Goal: Task Accomplishment & Management: Use online tool/utility

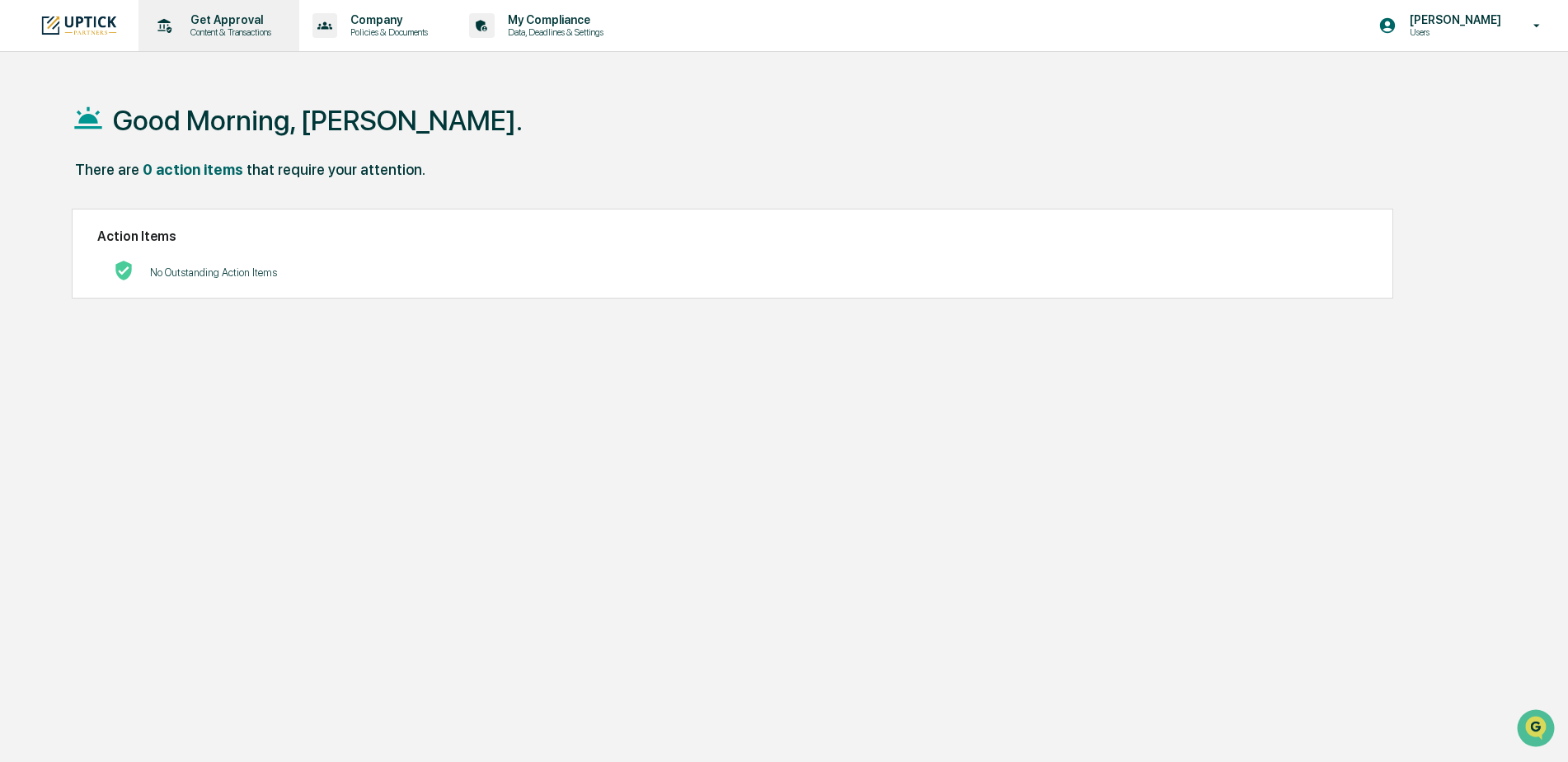
click at [224, 27] on p "Content & Transactions" at bounding box center [228, 32] width 103 height 12
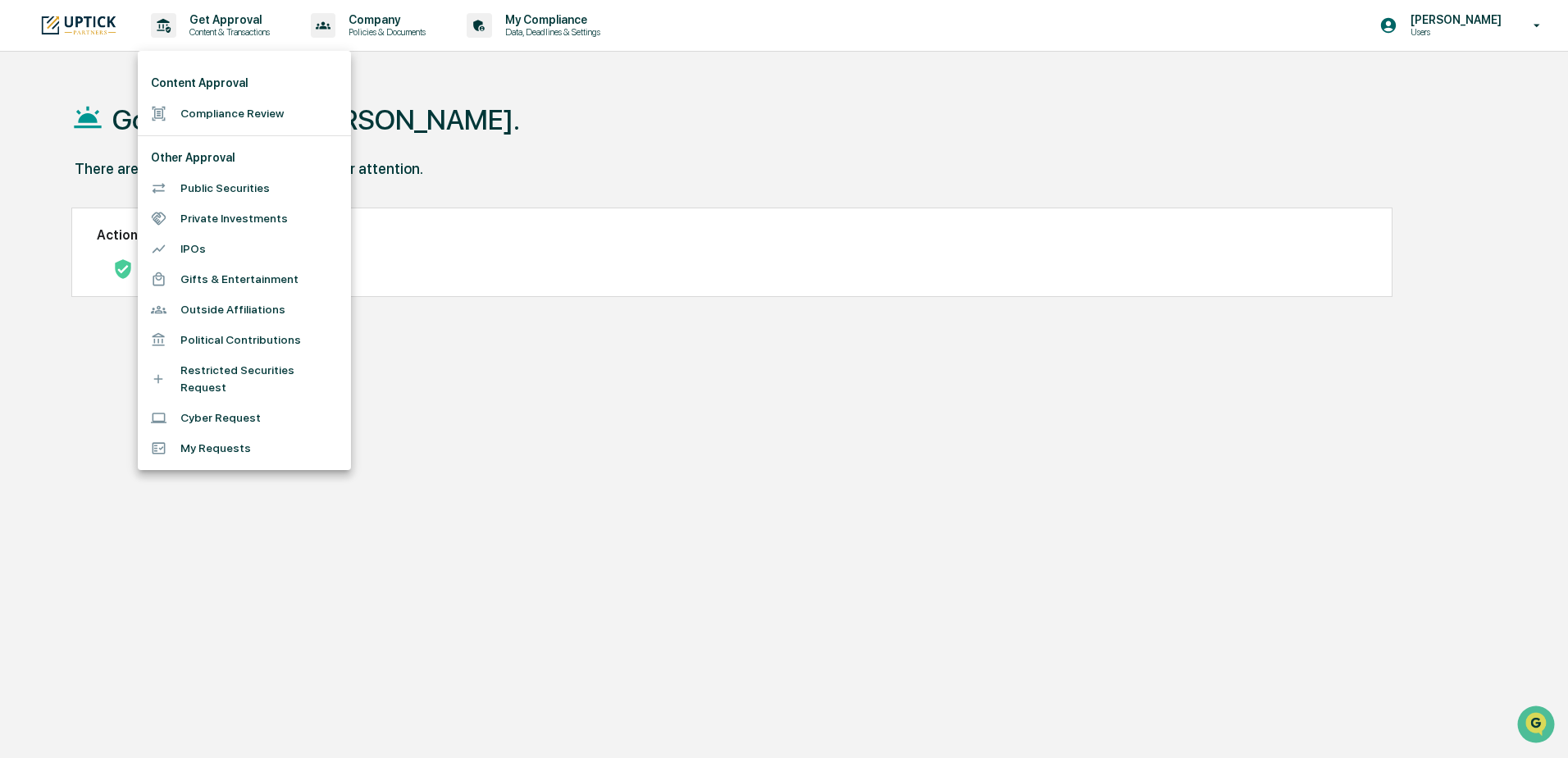
click at [207, 111] on li "Compliance Review" at bounding box center [244, 114] width 213 height 30
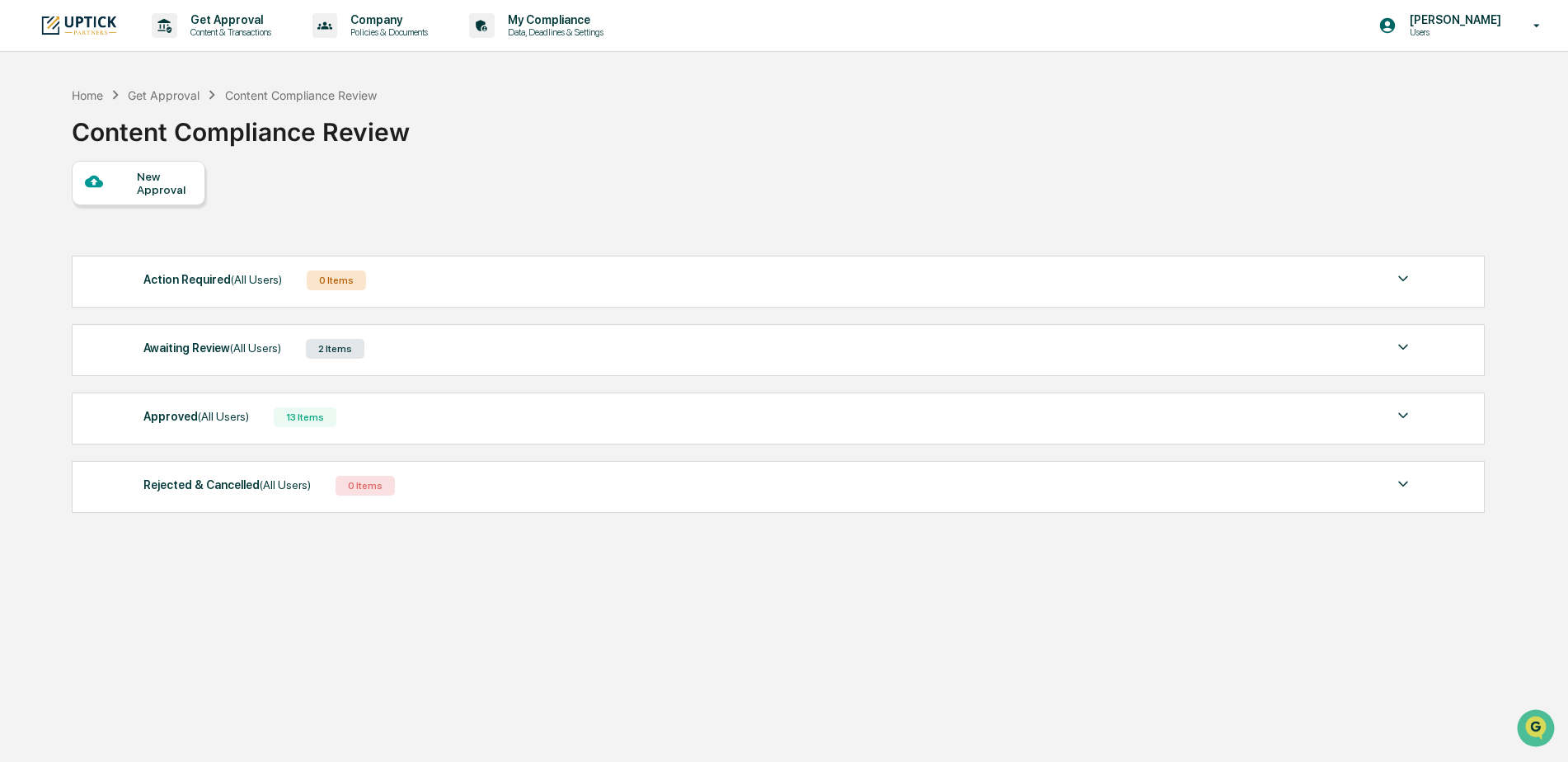
click at [425, 362] on div "Awaiting Review (All Users) 2 Items File Name Review Id Created Date Requested …" at bounding box center [778, 349] width 1413 height 52
click at [1294, 343] on div "Awaiting Review (All Users) 2 Items" at bounding box center [778, 348] width 1270 height 23
